Goal: Check status: Check status

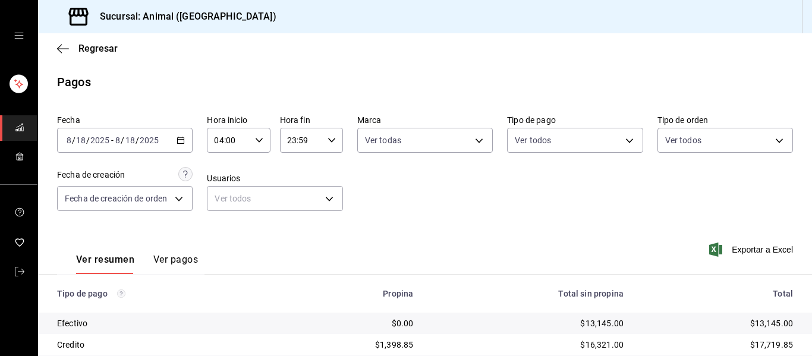
scroll to position [169, 0]
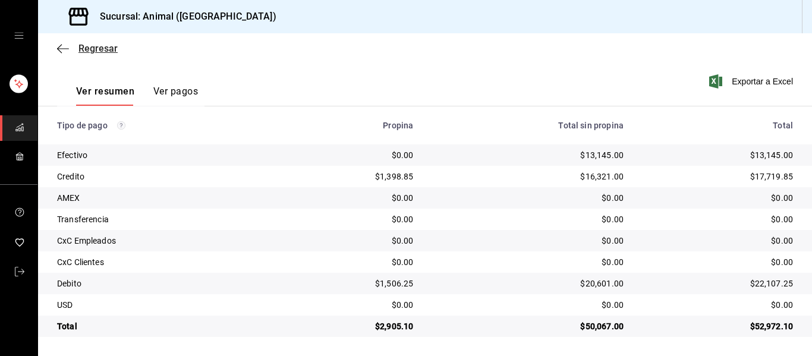
click at [61, 50] on icon "button" at bounding box center [63, 48] width 12 height 11
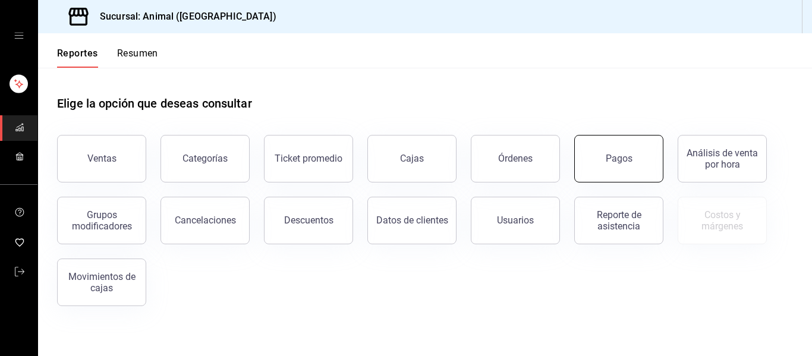
click at [616, 167] on button "Pagos" at bounding box center [619, 159] width 89 height 48
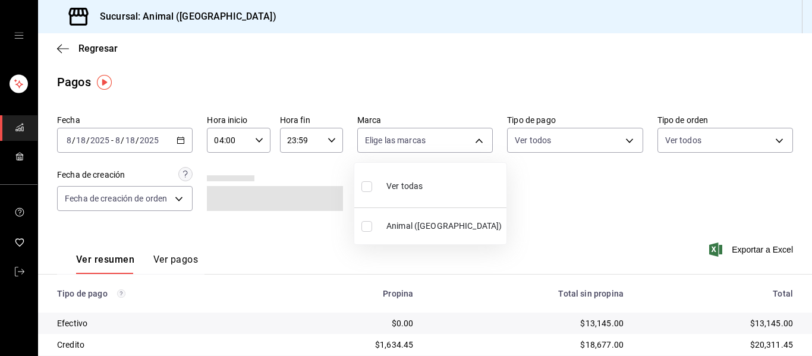
click at [478, 140] on body "Sucursal: Animal ([GEOGRAPHIC_DATA]) Regresar Pagos Fecha [DATE] [DATE] - [DATE…" at bounding box center [406, 178] width 812 height 356
click at [474, 193] on li "Ver todas" at bounding box center [430, 185] width 152 height 35
type input "96838179-8fbb-4073-aae3-1789726318c8"
checkbox input "true"
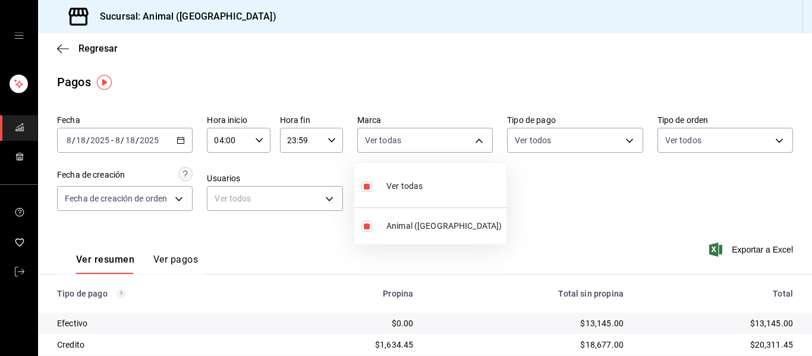
click at [561, 198] on div at bounding box center [406, 178] width 812 height 356
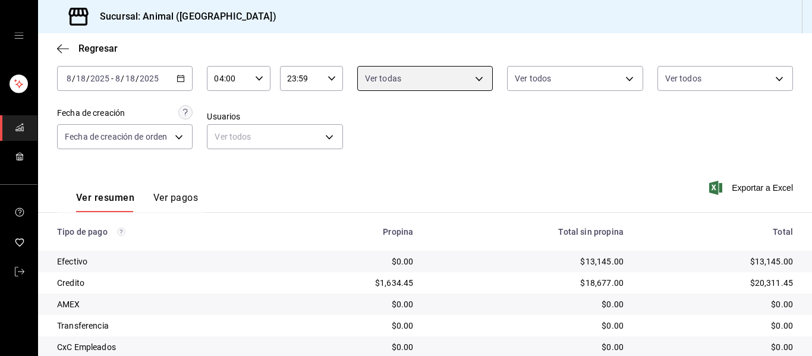
scroll to position [169, 0]
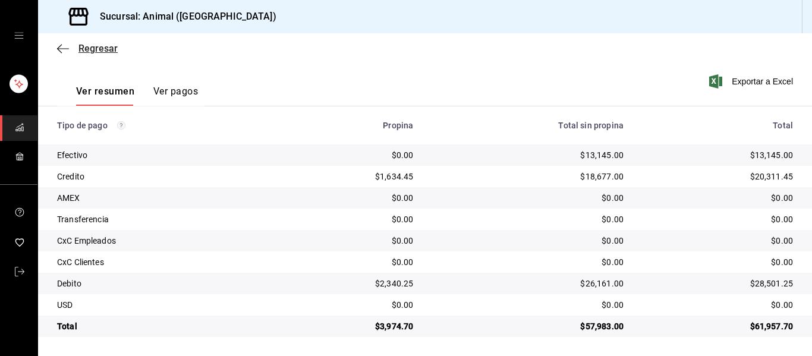
click at [68, 47] on icon "button" at bounding box center [63, 48] width 12 height 11
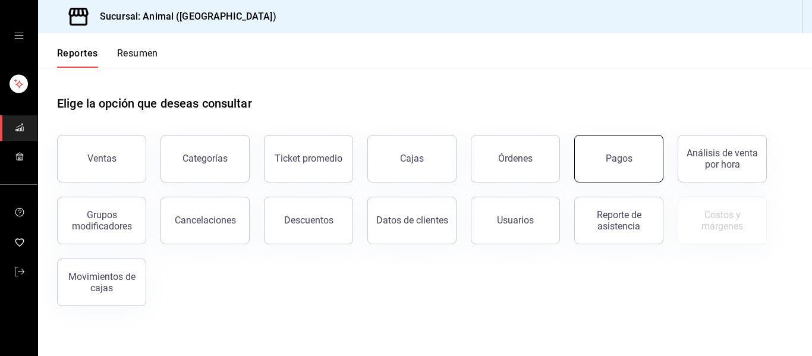
click at [637, 171] on button "Pagos" at bounding box center [619, 159] width 89 height 48
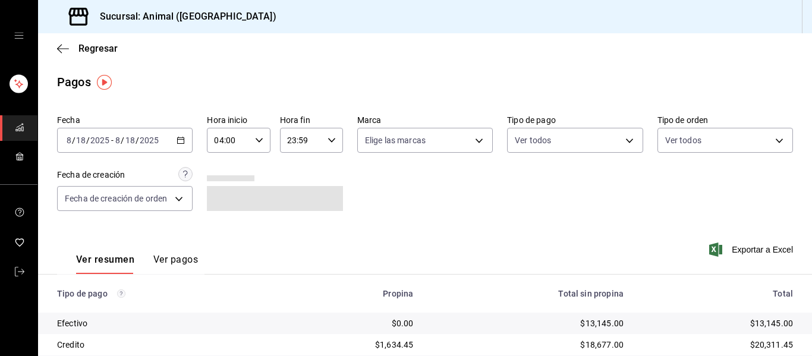
click at [258, 140] on \(Stroke\) "button" at bounding box center [259, 140] width 7 height 4
click at [228, 171] on button "04" at bounding box center [221, 171] width 27 height 24
click at [328, 140] on div at bounding box center [406, 178] width 812 height 356
click at [477, 141] on body "Sucursal: Animal ([GEOGRAPHIC_DATA]) Regresar Pagos Fecha [DATE] [DATE] - [DATE…" at bounding box center [406, 178] width 812 height 356
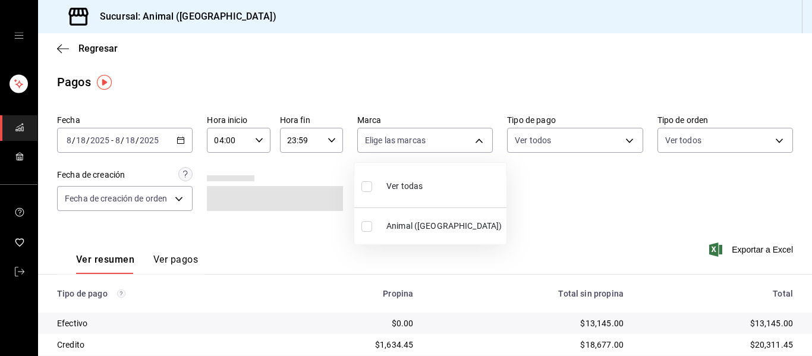
click at [466, 185] on li "Ver todas" at bounding box center [430, 185] width 152 height 35
type input "96838179-8fbb-4073-aae3-1789726318c8"
checkbox input "true"
click at [549, 202] on div at bounding box center [406, 178] width 812 height 356
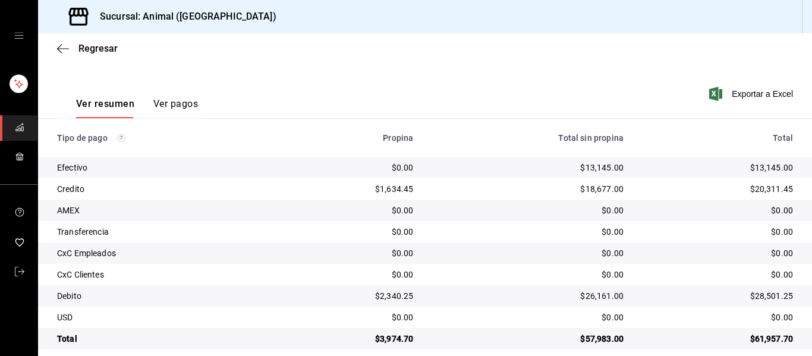
scroll to position [169, 0]
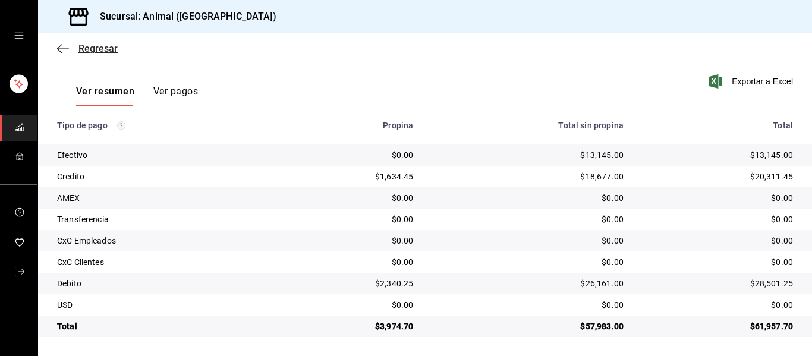
click at [62, 48] on icon "button" at bounding box center [63, 48] width 12 height 1
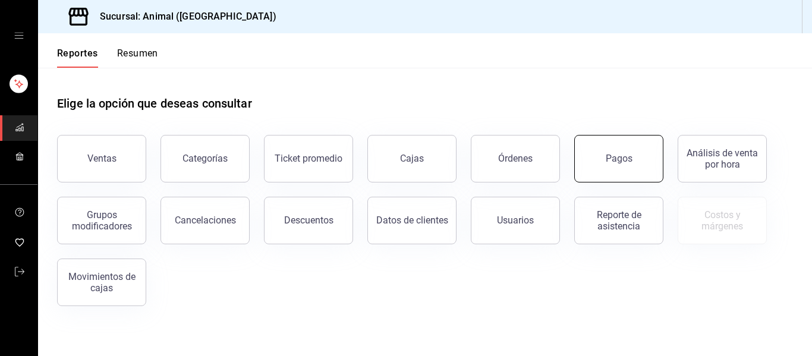
click at [633, 162] on button "Pagos" at bounding box center [619, 159] width 89 height 48
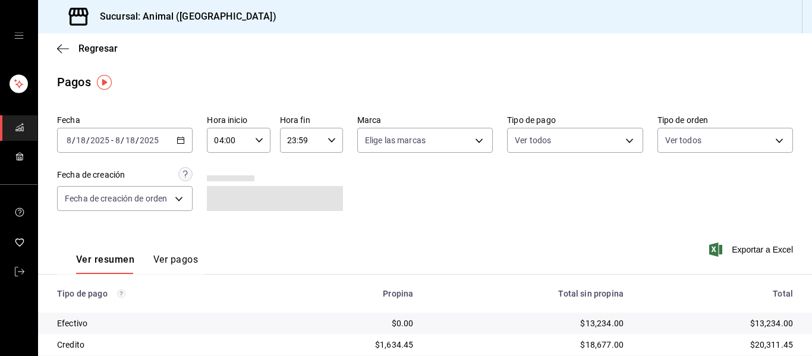
click at [258, 140] on \(Stroke\) "button" at bounding box center [259, 140] width 7 height 4
click at [165, 159] on div at bounding box center [406, 178] width 812 height 356
click at [179, 143] on icon "button" at bounding box center [181, 140] width 8 height 8
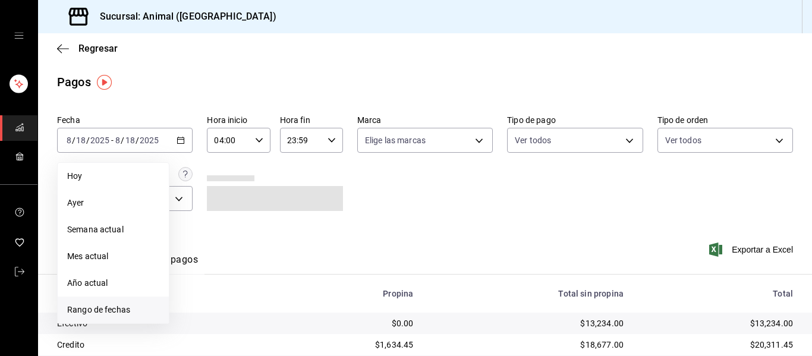
click at [120, 309] on span "Rango de fechas" at bounding box center [113, 310] width 92 height 12
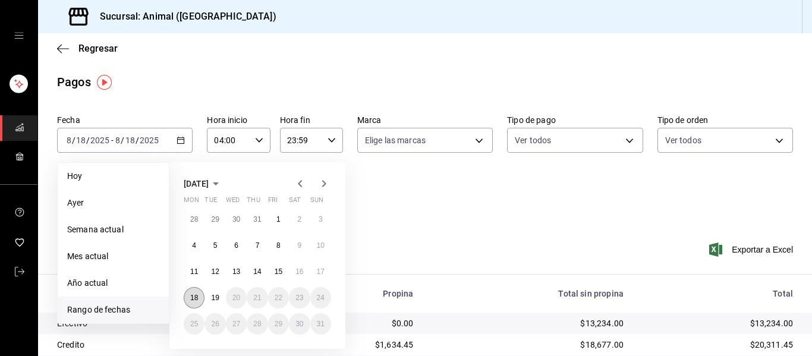
click at [196, 300] on abbr "18" at bounding box center [194, 298] width 8 height 8
click at [214, 300] on abbr "19" at bounding box center [215, 298] width 8 height 8
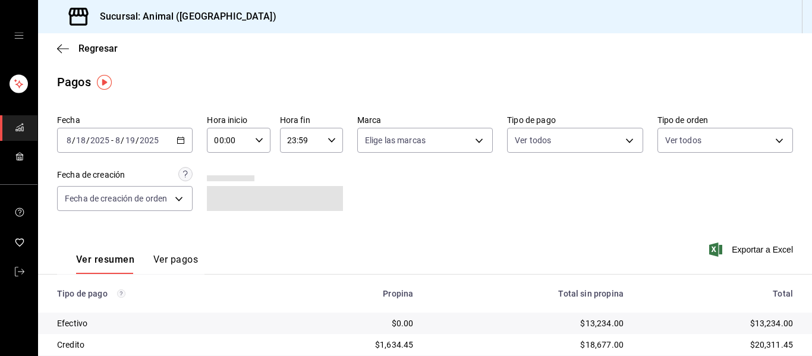
click at [260, 139] on icon "button" at bounding box center [259, 140] width 8 height 8
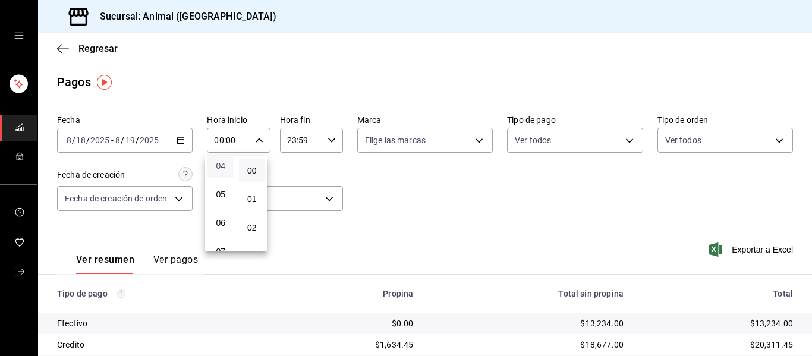
click at [223, 165] on span "04" at bounding box center [221, 166] width 12 height 10
type input "04:00"
click at [397, 205] on div at bounding box center [406, 178] width 812 height 356
click at [471, 143] on body "Sucursal: Animal ([GEOGRAPHIC_DATA]) Regresar Pagos Fecha [DATE] [DATE] - [DATE…" at bounding box center [406, 178] width 812 height 356
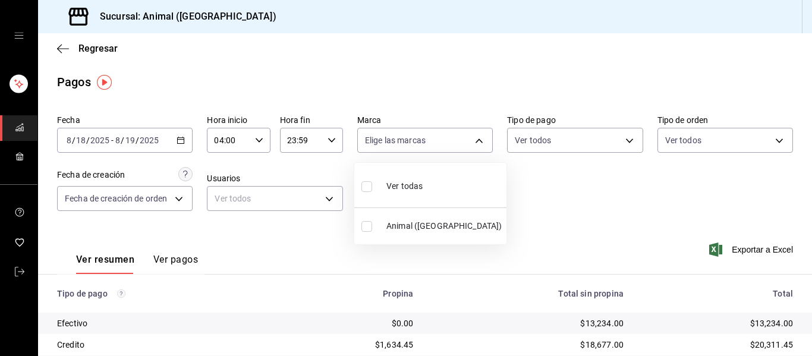
click at [451, 181] on li "Ver todas" at bounding box center [430, 185] width 152 height 35
type input "96838179-8fbb-4073-aae3-1789726318c8"
checkbox input "true"
click at [525, 196] on div at bounding box center [406, 178] width 812 height 356
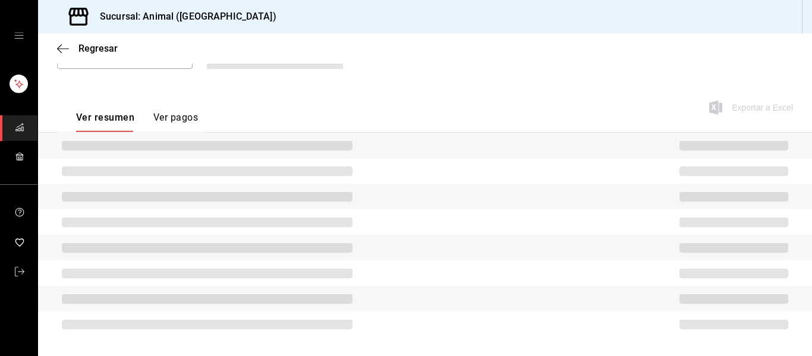
scroll to position [169, 0]
